Goal: Information Seeking & Learning: Learn about a topic

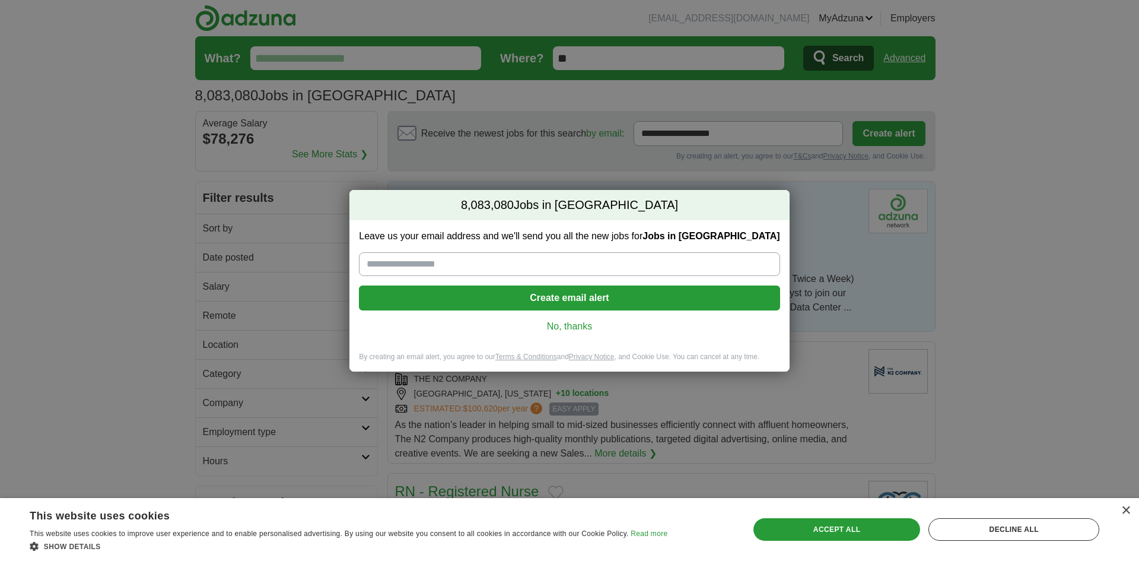
click at [574, 328] on link "No, thanks" at bounding box center [569, 326] width 402 height 13
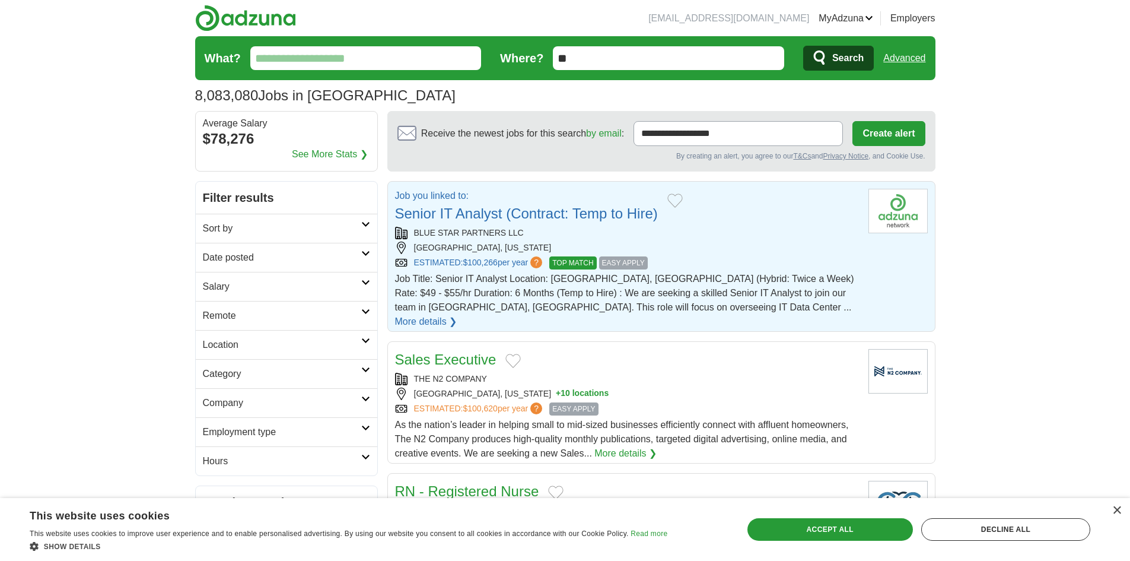
click at [362, 310] on icon at bounding box center [365, 312] width 9 height 6
click at [214, 346] on link "Remote jobs" at bounding box center [229, 344] width 53 height 10
